Goal: Information Seeking & Learning: Learn about a topic

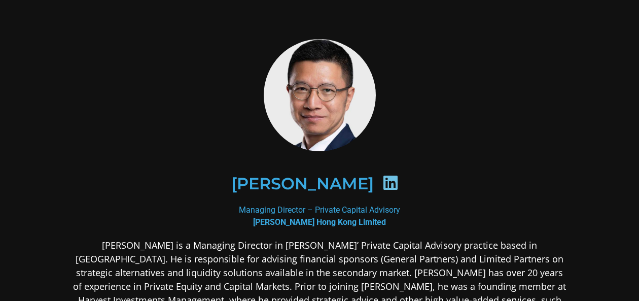
scroll to position [152, 0]
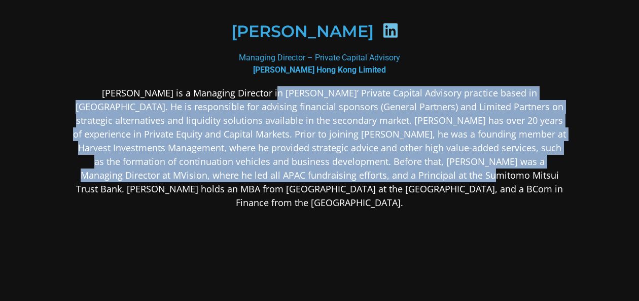
drag, startPoint x: 236, startPoint y: 93, endPoint x: 417, endPoint y: 182, distance: 201.5
click at [417, 182] on p "[PERSON_NAME] is a Managing Director in [PERSON_NAME]’ Private Capital Advisory…" at bounding box center [319, 147] width 493 height 123
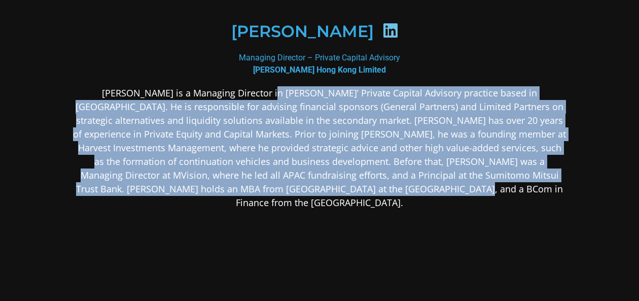
click at [417, 182] on p "[PERSON_NAME] is a Managing Director in [PERSON_NAME]’ Private Capital Advisory…" at bounding box center [319, 147] width 493 height 123
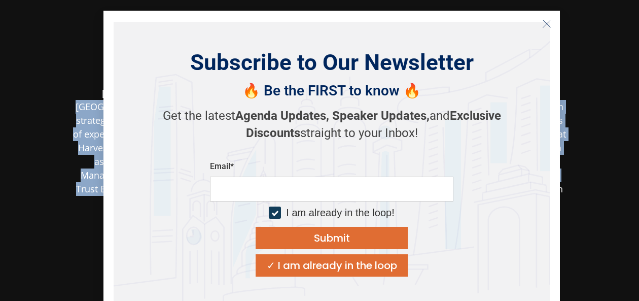
drag, startPoint x: 252, startPoint y: 96, endPoint x: 445, endPoint y: 140, distance: 197.6
click at [445, 140] on body "[PERSON_NAME] Managing Director – Private Capital Advisory [PERSON_NAME] Hong K…" at bounding box center [319, 128] width 639 height 560
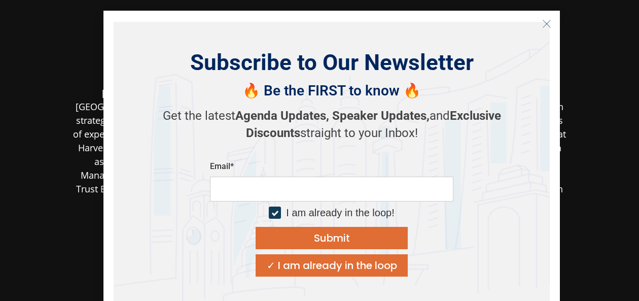
click at [555, 143] on div "Subscribe to Our Newsletter 🔥 Be the FIRST to know 🔥 Get the latest Agenda Upda…" at bounding box center [332, 163] width 457 height 304
click at [542, 23] on button "Close" at bounding box center [547, 24] width 16 height 16
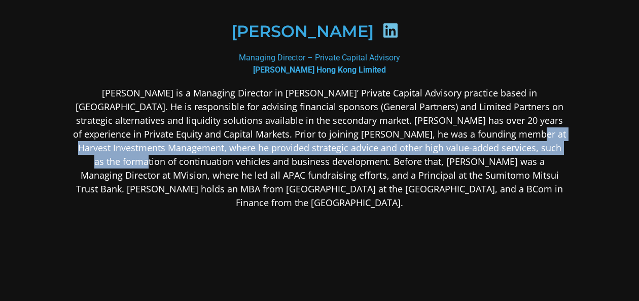
drag, startPoint x: 451, startPoint y: 135, endPoint x: 511, endPoint y: 148, distance: 61.1
click at [529, 148] on p "[PERSON_NAME] is a Managing Director in [PERSON_NAME]’ Private Capital Advisory…" at bounding box center [319, 147] width 493 height 123
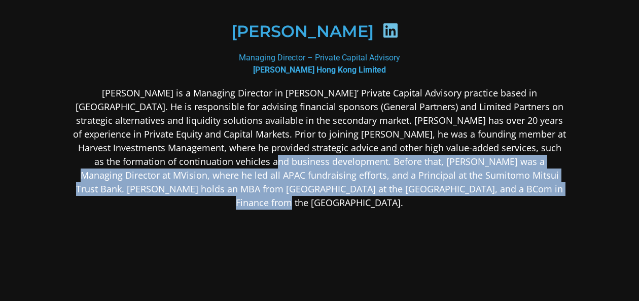
drag, startPoint x: 206, startPoint y: 163, endPoint x: 540, endPoint y: 197, distance: 336.2
click at [540, 197] on div "[PERSON_NAME] is a Managing Director in [PERSON_NAME]’ Private Capital Advisory…" at bounding box center [319, 228] width 493 height 284
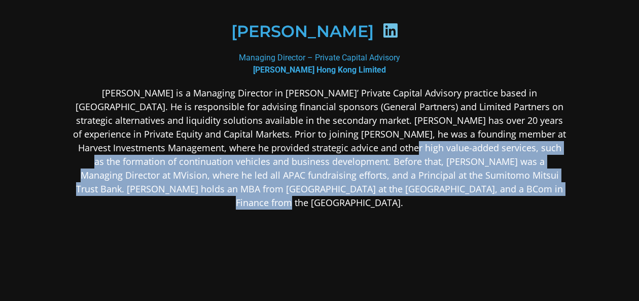
drag, startPoint x: 542, startPoint y: 198, endPoint x: 335, endPoint y: 142, distance: 214.6
click at [335, 142] on div "[PERSON_NAME] is a Managing Director in [PERSON_NAME]’ Private Capital Advisory…" at bounding box center [319, 228] width 493 height 284
click at [335, 142] on p "[PERSON_NAME] is a Managing Director in [PERSON_NAME]’ Private Capital Advisory…" at bounding box center [319, 147] width 493 height 123
drag, startPoint x: 297, startPoint y: 150, endPoint x: 501, endPoint y: 191, distance: 208.1
click at [501, 191] on p "[PERSON_NAME] is a Managing Director in [PERSON_NAME]’ Private Capital Advisory…" at bounding box center [319, 147] width 493 height 123
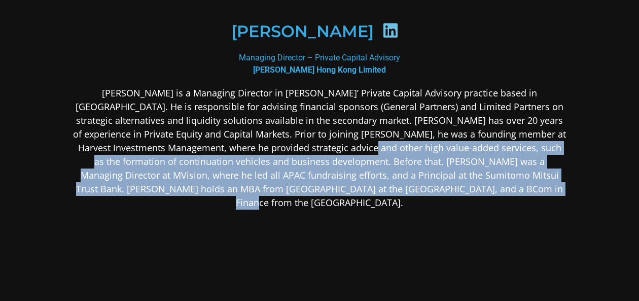
click at [502, 130] on p "[PERSON_NAME] is a Managing Director in [PERSON_NAME]’ Private Capital Advisory…" at bounding box center [319, 147] width 493 height 123
